Goal: Information Seeking & Learning: Stay updated

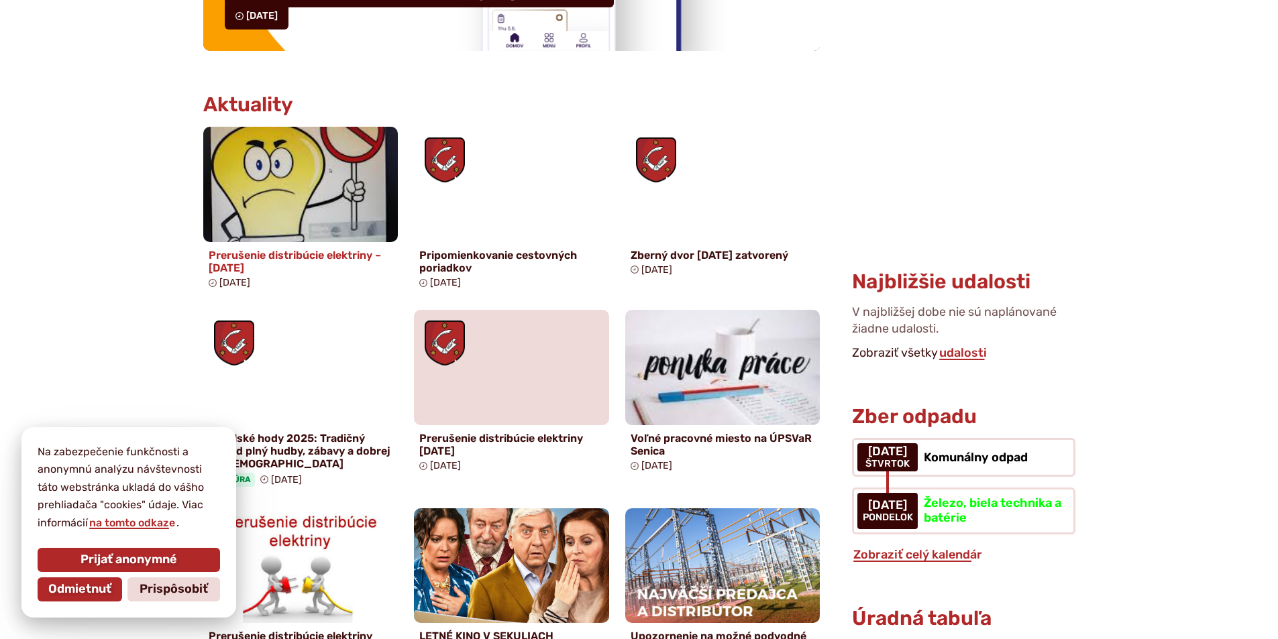
scroll to position [604, 0]
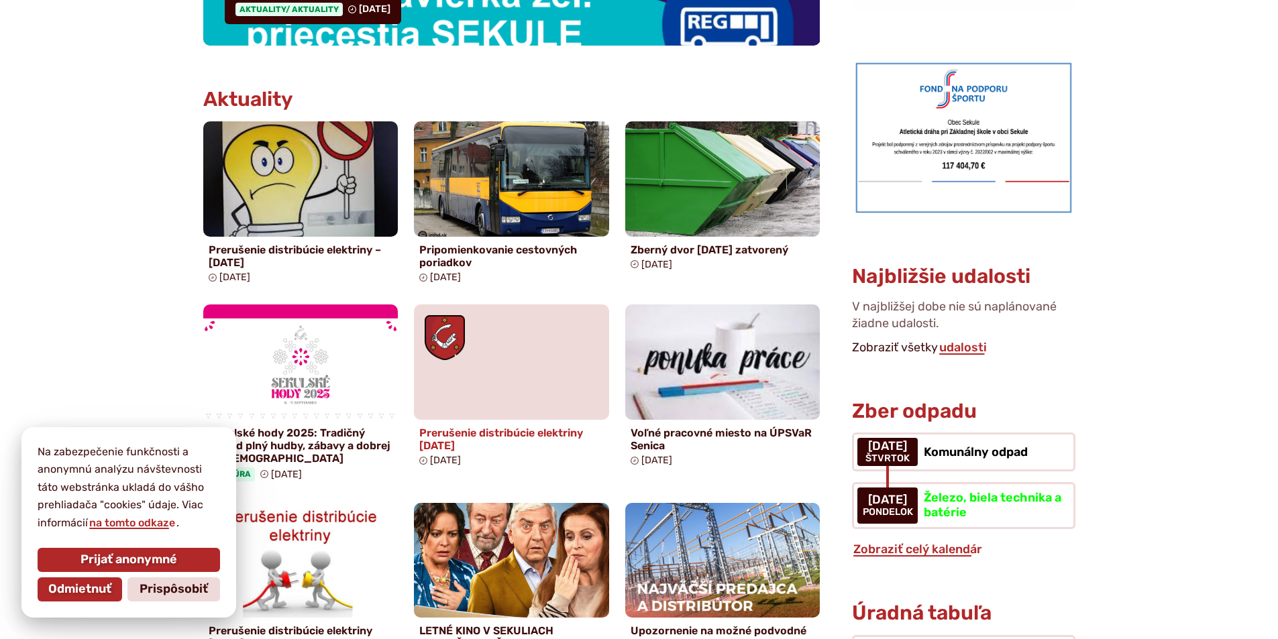
click at [529, 433] on h4 "Prerušenie distribúcie elektriny [DATE]" at bounding box center [511, 439] width 185 height 25
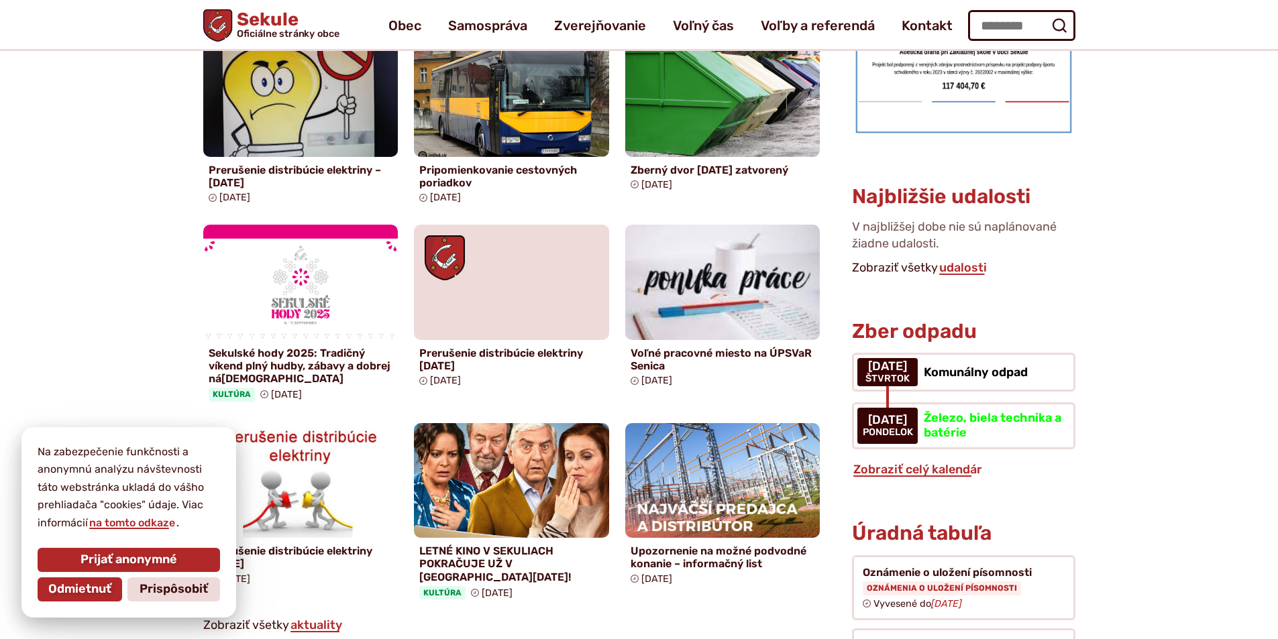
scroll to position [671, 0]
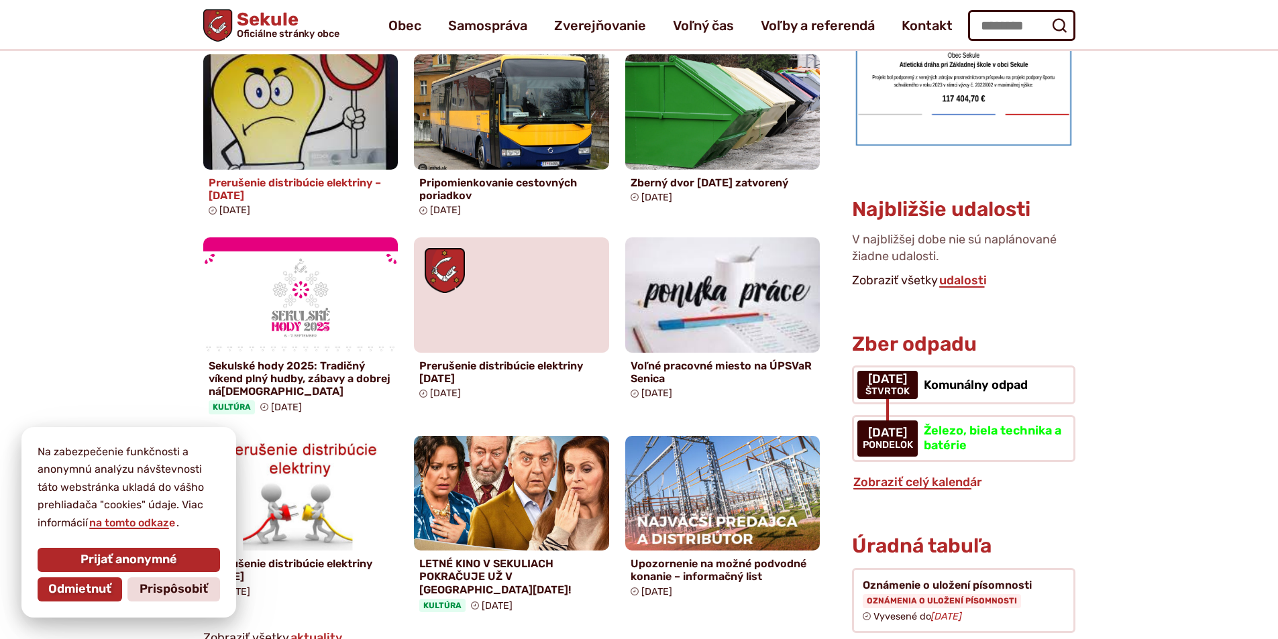
click at [262, 183] on h4 "Prerušenie distribúcie elektriny – [DATE]" at bounding box center [301, 188] width 185 height 25
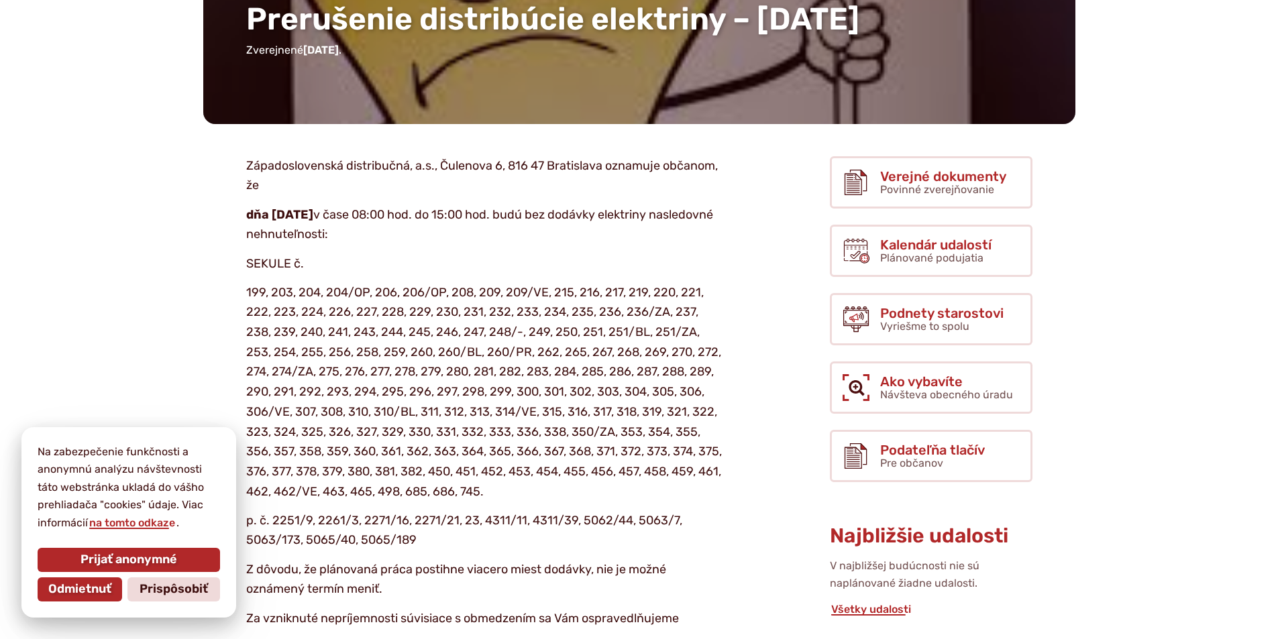
scroll to position [268, 0]
